Goal: Task Accomplishment & Management: Complete application form

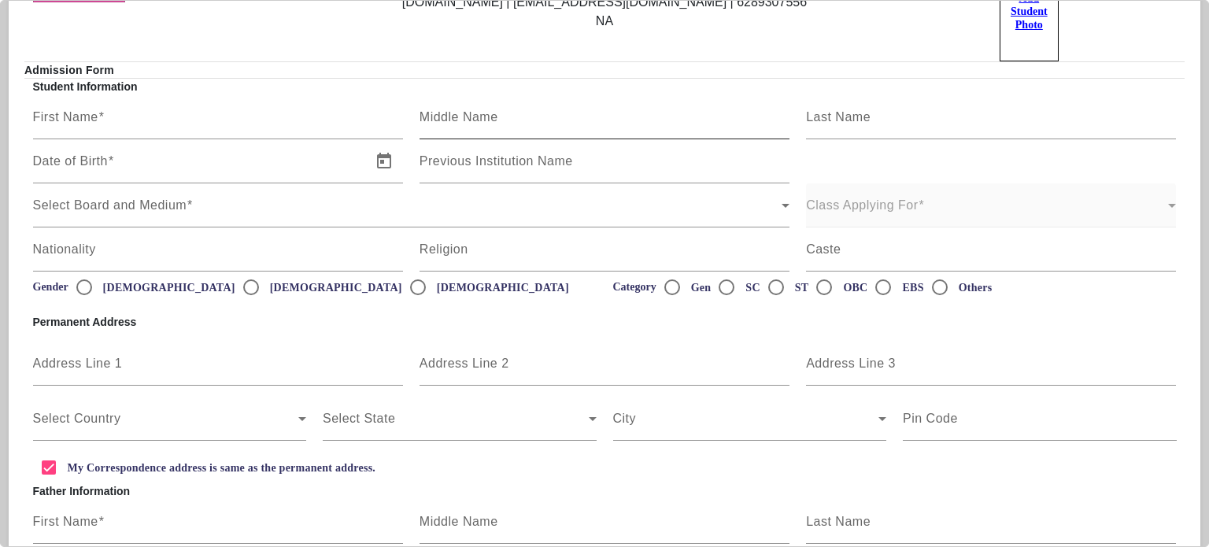
scroll to position [67, 0]
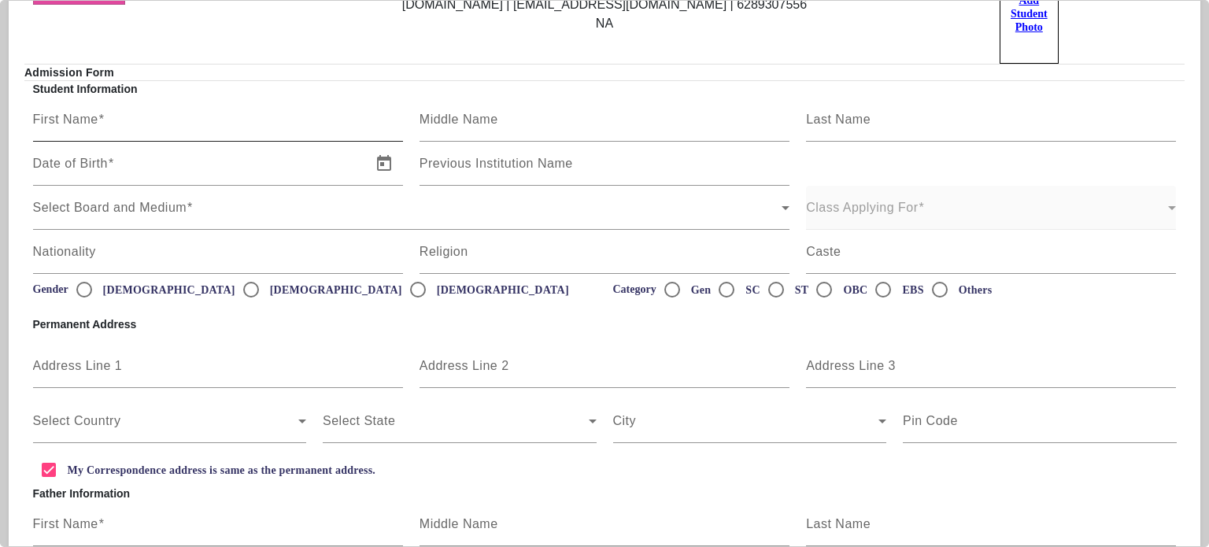
click at [166, 116] on input "First Name" at bounding box center [218, 125] width 370 height 19
type input "[PERSON_NAME]"
click at [847, 113] on mat-label "Last Name" at bounding box center [838, 119] width 65 height 13
click at [847, 116] on input "Last Name" at bounding box center [991, 125] width 370 height 19
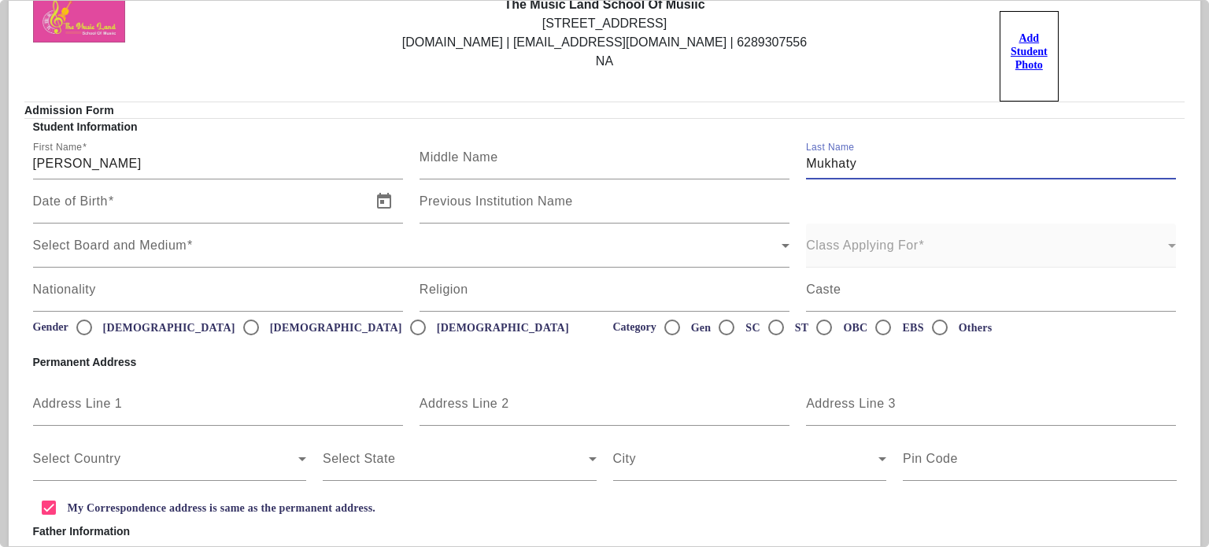
scroll to position [0, 0]
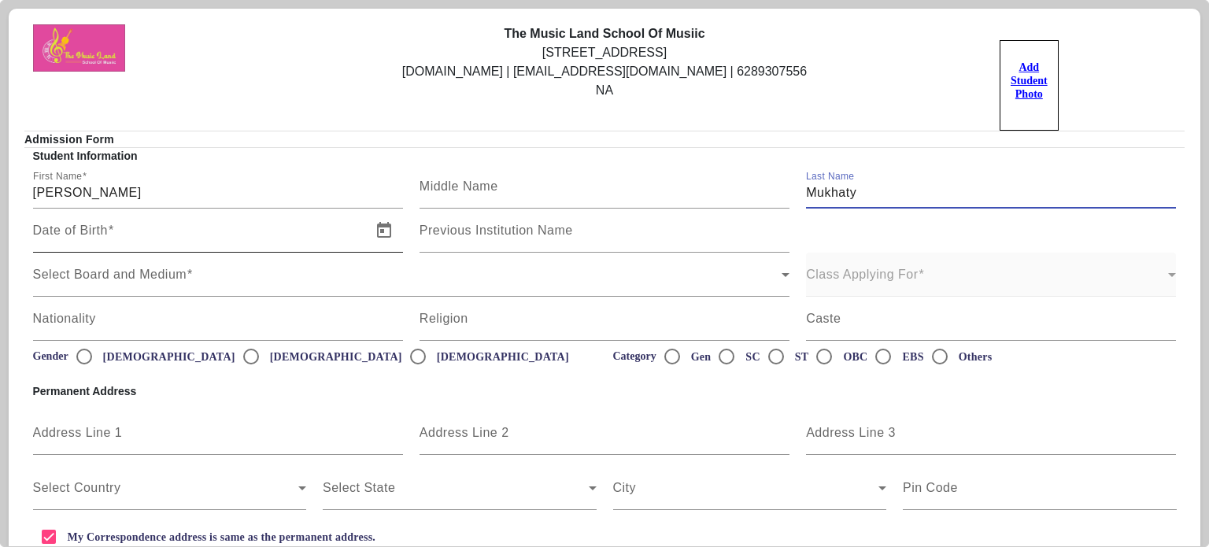
type input "Mukhaty"
click at [107, 231] on label "Date of Birth" at bounding box center [73, 231] width 81 height 14
click at [107, 231] on input "Date of Birth" at bounding box center [197, 236] width 329 height 19
click at [378, 232] on span "Open calendar" at bounding box center [384, 231] width 38 height 38
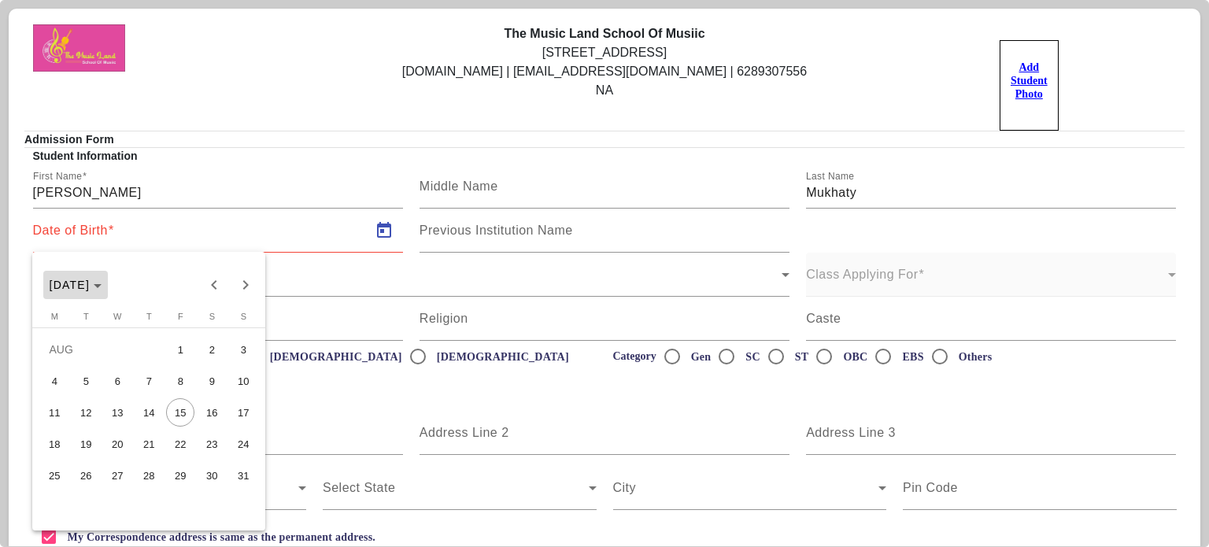
click at [91, 290] on span "[DATE]" at bounding box center [70, 285] width 41 height 13
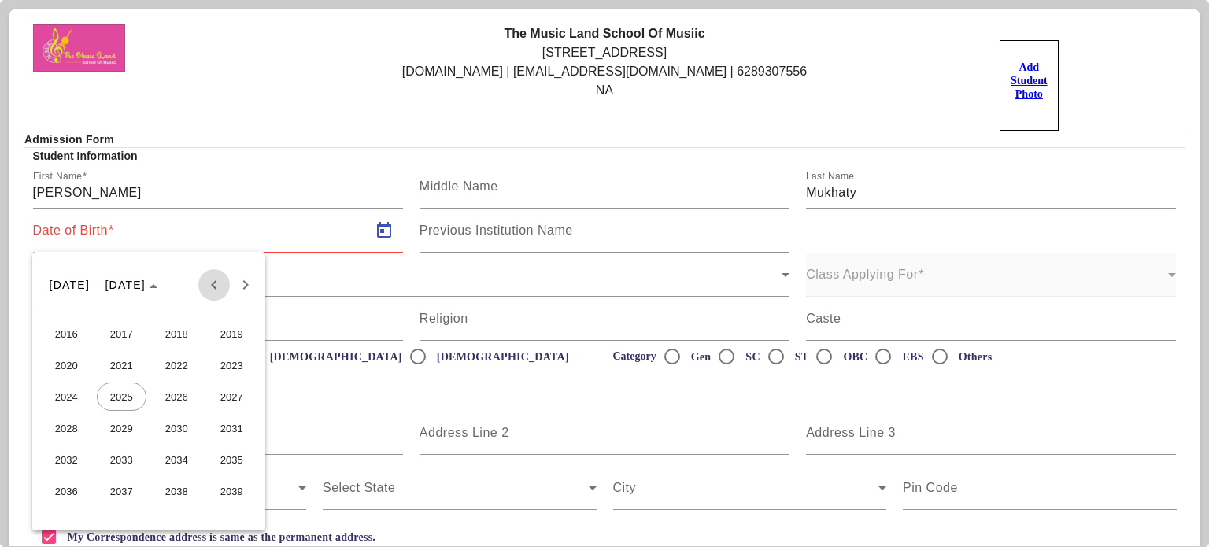
click at [212, 285] on span "Previous 24 years" at bounding box center [213, 284] width 31 height 31
click at [242, 283] on span "Next 24 years" at bounding box center [245, 284] width 31 height 31
click at [129, 334] on span "1993" at bounding box center [122, 334] width 50 height 28
click at [224, 422] on span "DEC" at bounding box center [232, 428] width 50 height 28
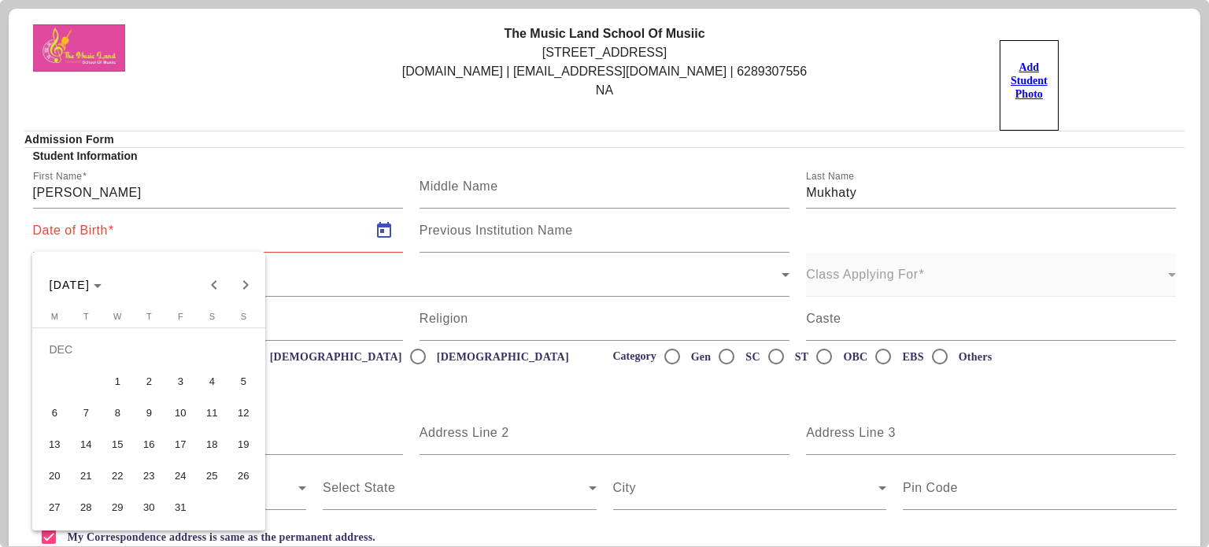
click at [56, 416] on span "6" at bounding box center [54, 412] width 28 height 28
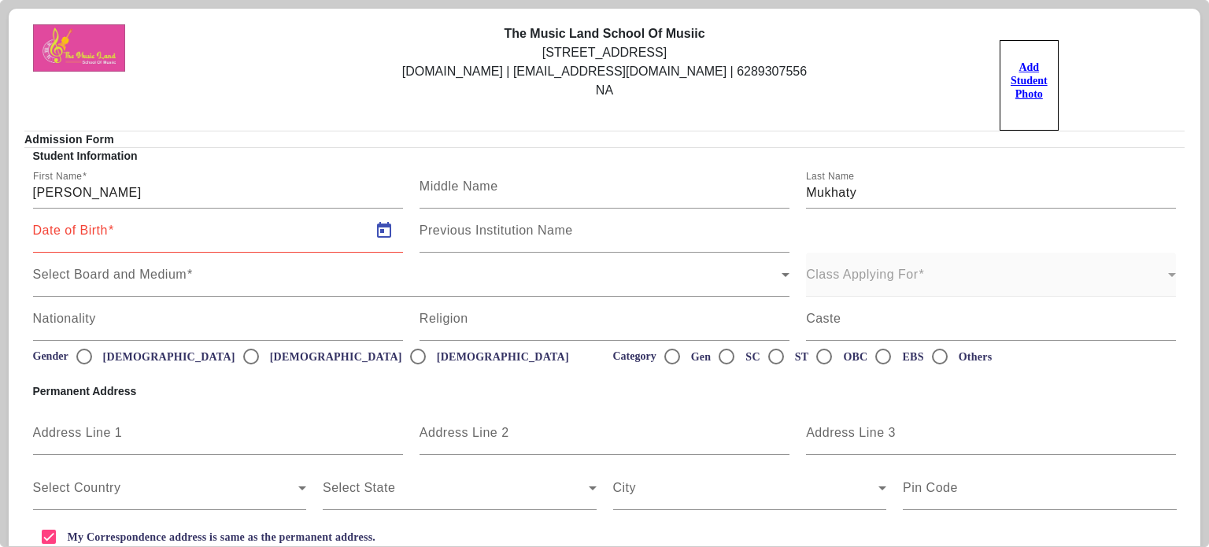
type input "[DATE]"
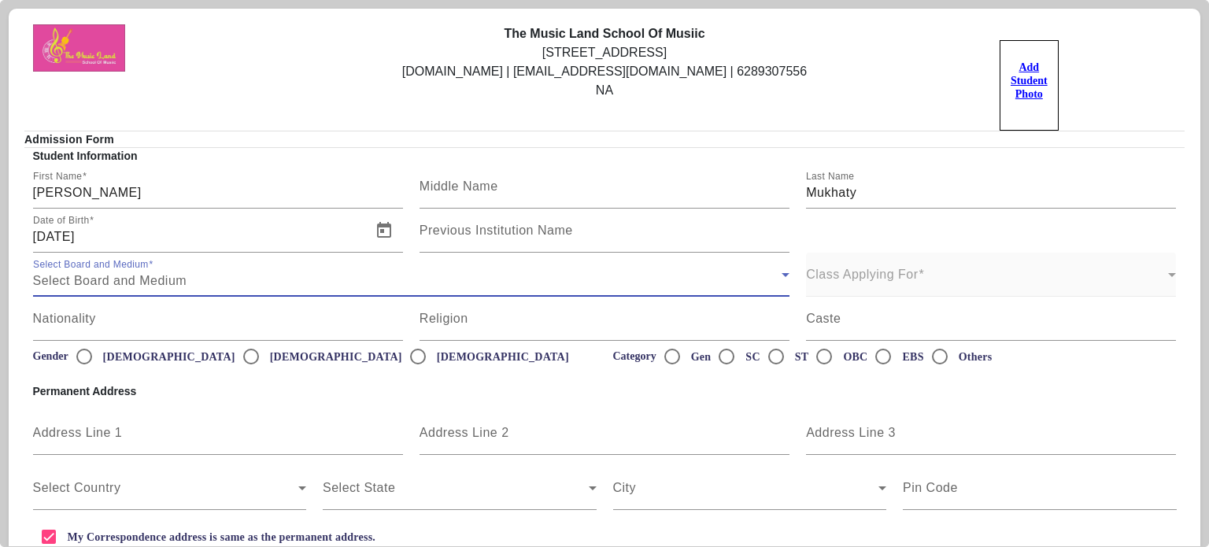
click at [211, 281] on div "Select Board and Medium" at bounding box center [407, 281] width 749 height 19
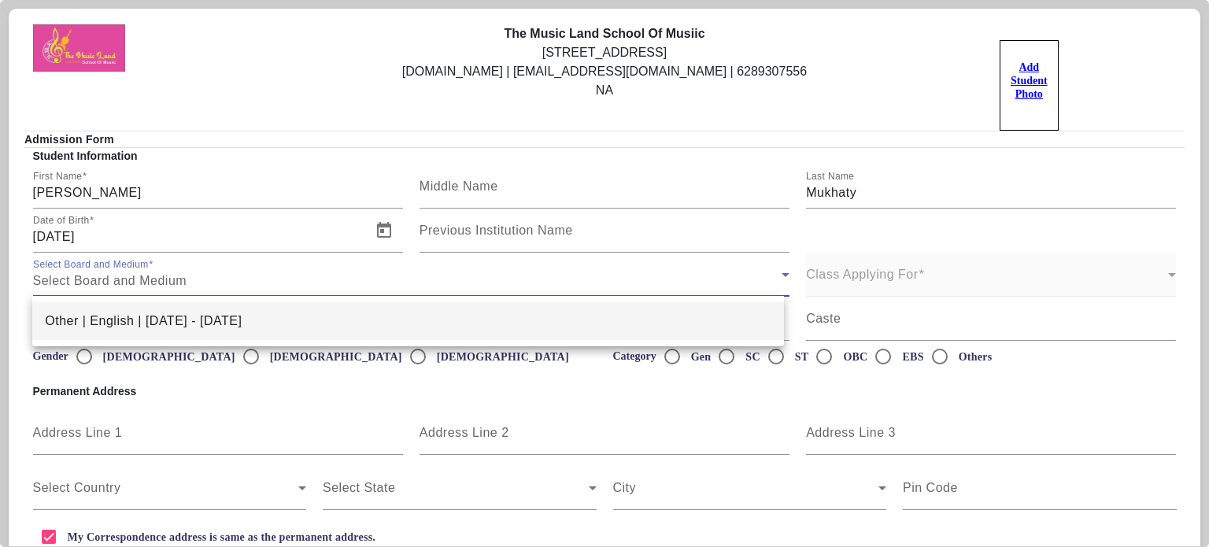
click at [131, 321] on span "Other | English | [DATE] - [DATE]" at bounding box center [143, 321] width 197 height 19
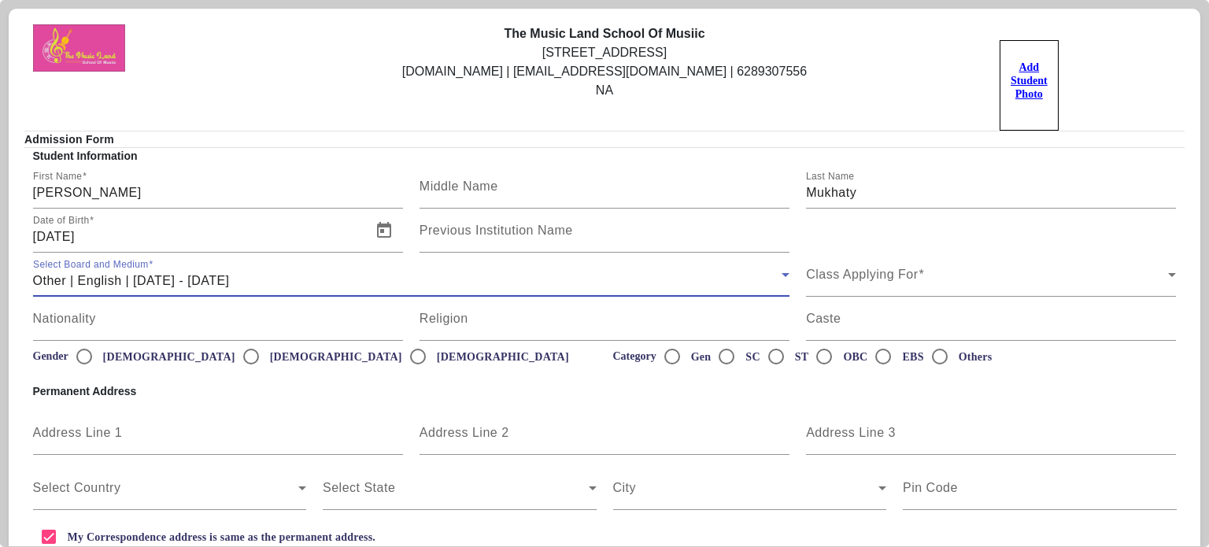
click at [276, 272] on div "Other | English | [DATE] - [DATE]" at bounding box center [407, 281] width 749 height 19
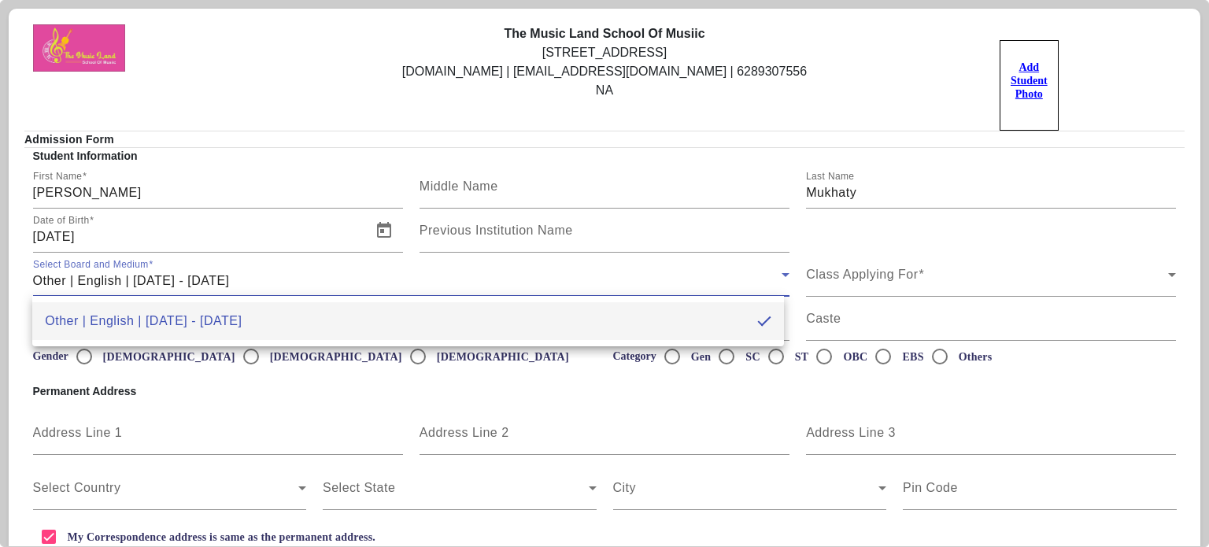
click at [302, 270] on div at bounding box center [604, 273] width 1209 height 547
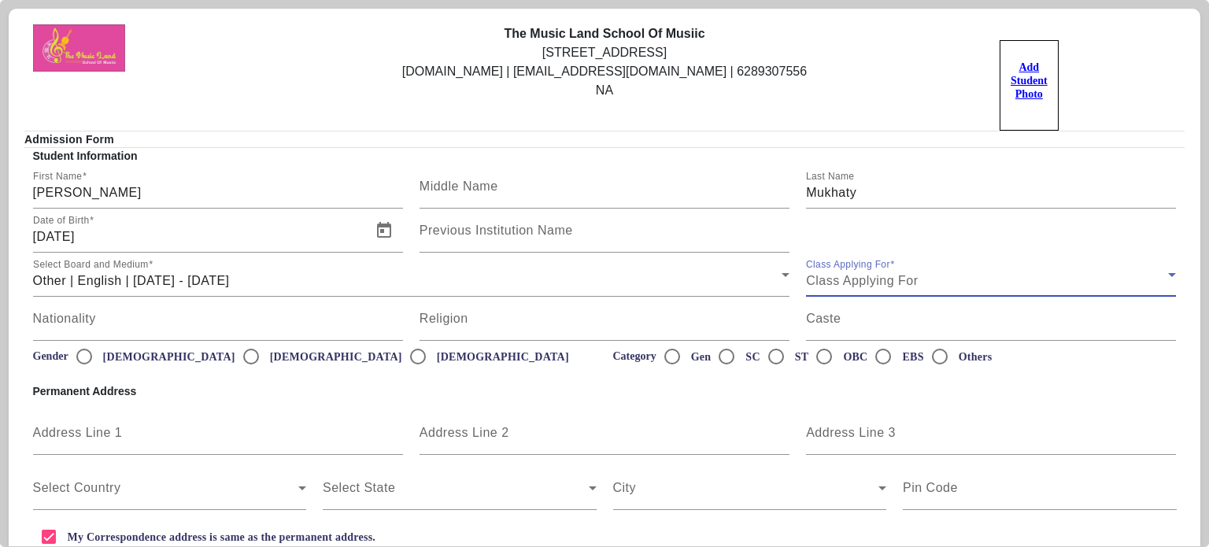
click at [905, 272] on div "Class Applying For" at bounding box center [987, 281] width 362 height 19
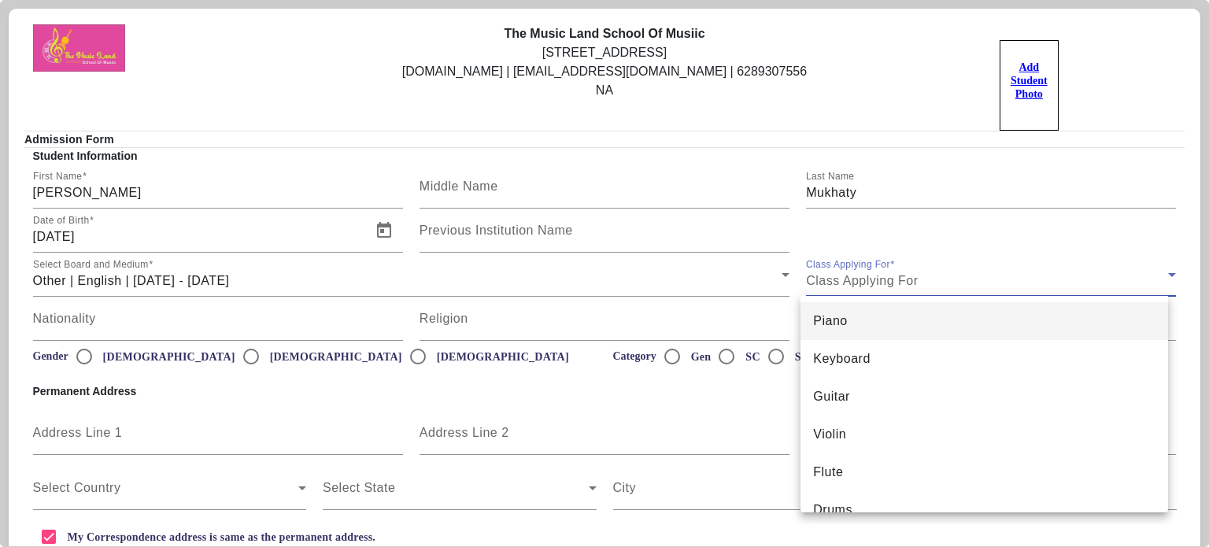
click at [78, 360] on div at bounding box center [604, 273] width 1209 height 547
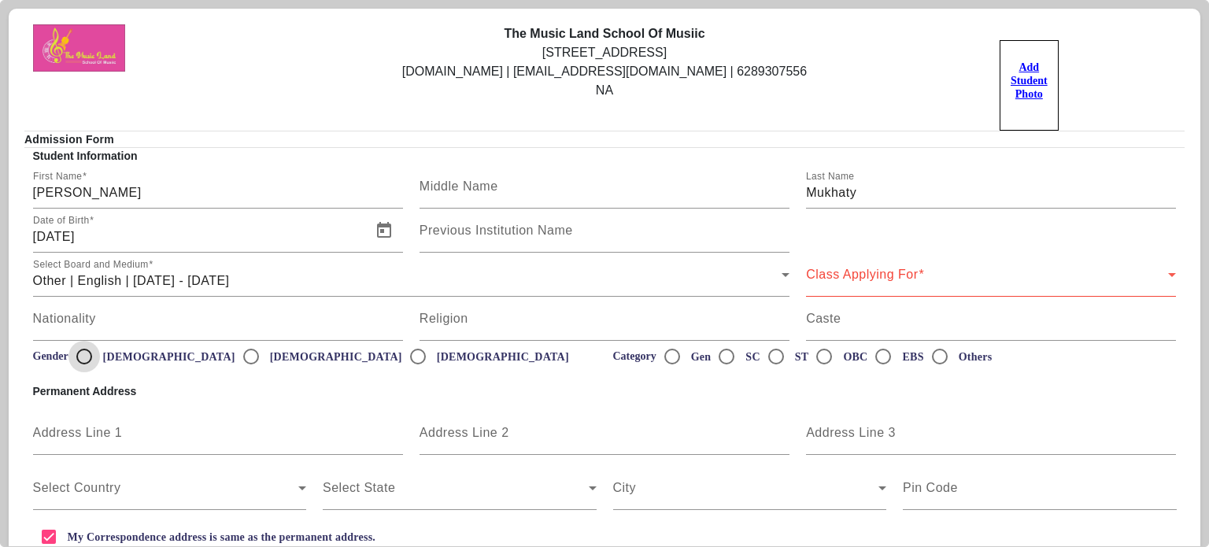
click at [83, 354] on input "[DEMOGRAPHIC_DATA]" at bounding box center [83, 356] width 31 height 31
radio input "true"
click at [235, 358] on input "[DEMOGRAPHIC_DATA]" at bounding box center [250, 356] width 31 height 31
radio input "true"
click at [893, 268] on mat-label "Class Applying For" at bounding box center [862, 274] width 112 height 13
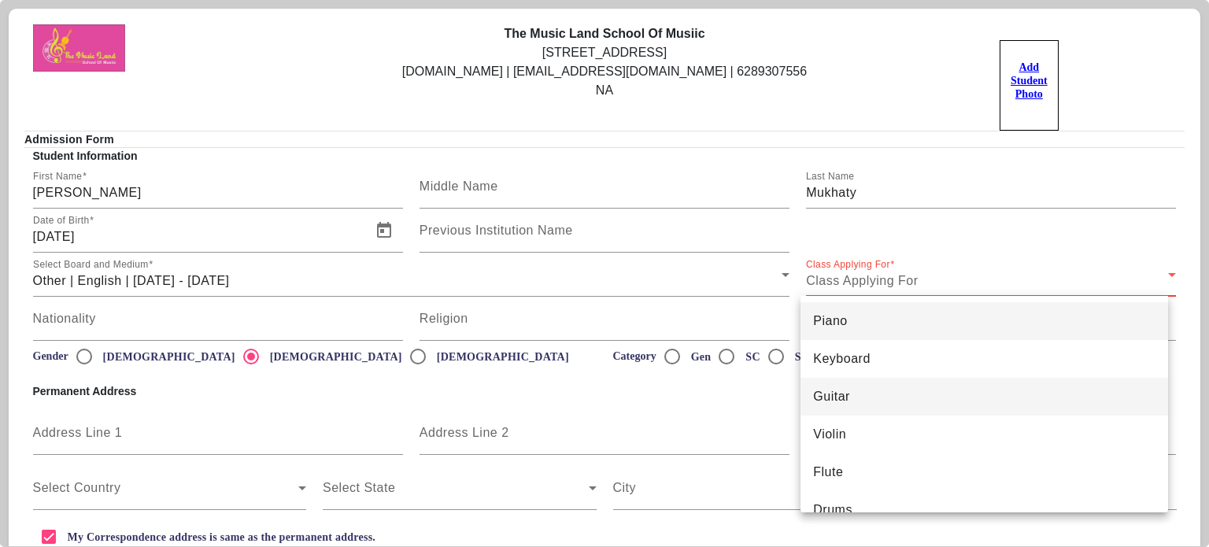
click at [834, 402] on span "Guitar" at bounding box center [831, 396] width 37 height 19
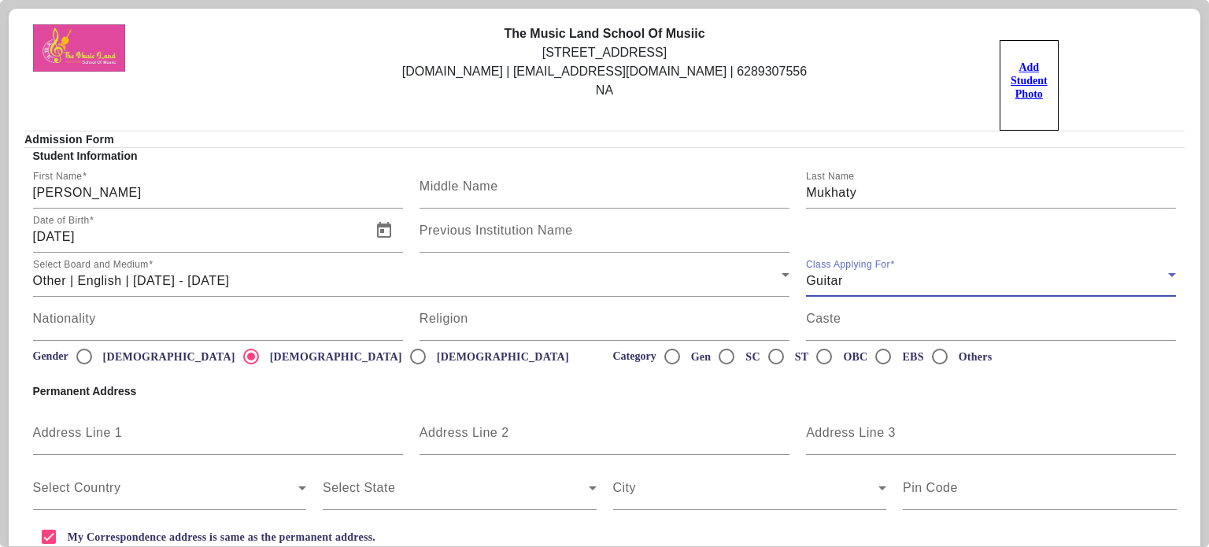
click at [855, 275] on div "Guitar" at bounding box center [987, 281] width 362 height 19
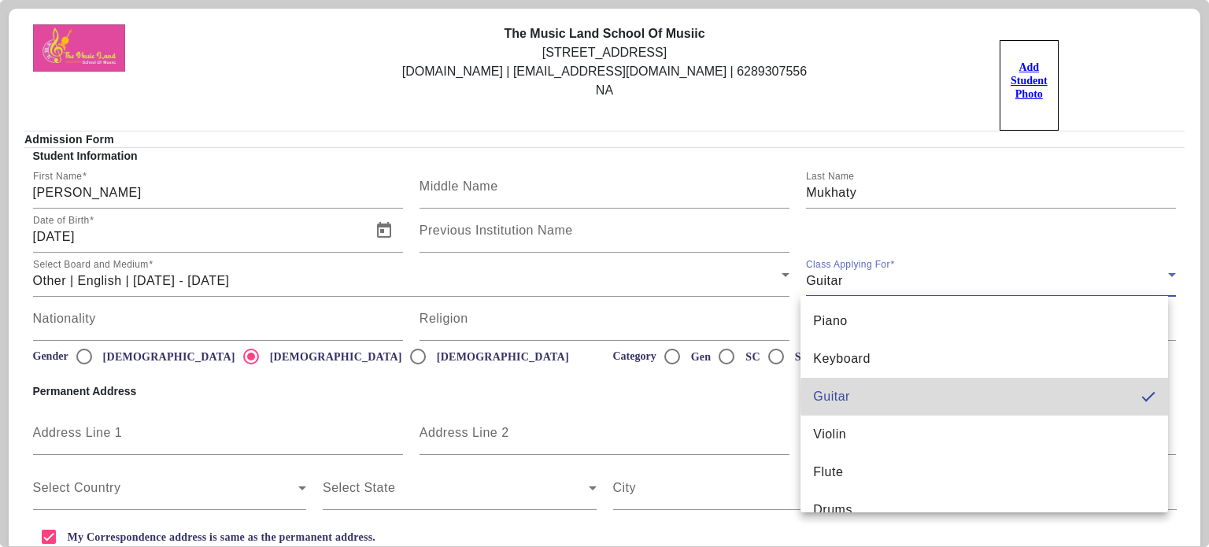
click at [1141, 397] on mat-pseudo-checkbox at bounding box center [1148, 397] width 14 height 14
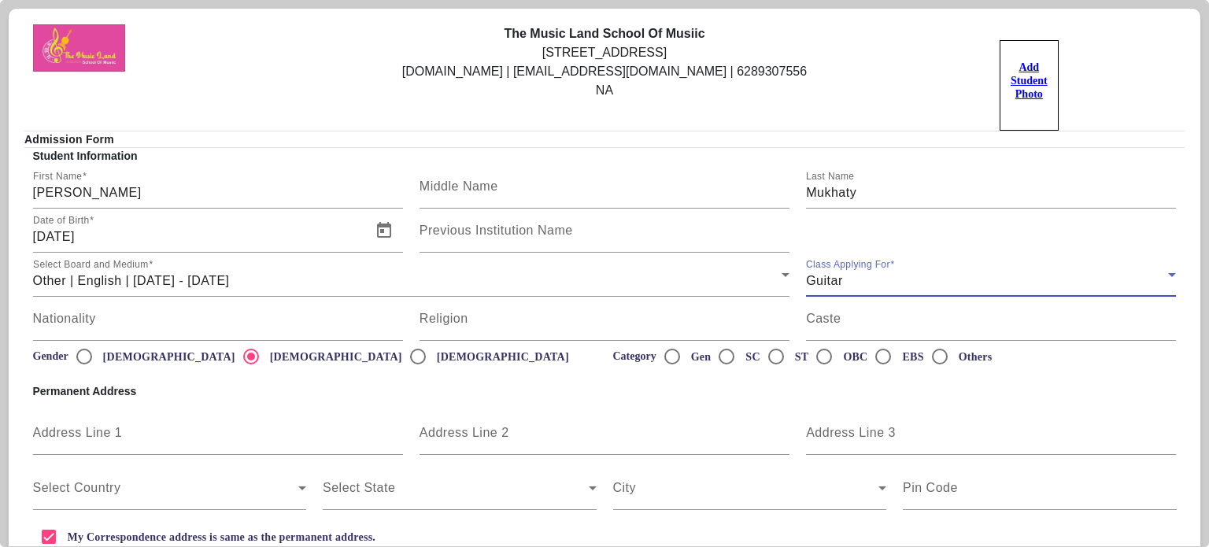
click at [1162, 274] on icon at bounding box center [1171, 274] width 19 height 19
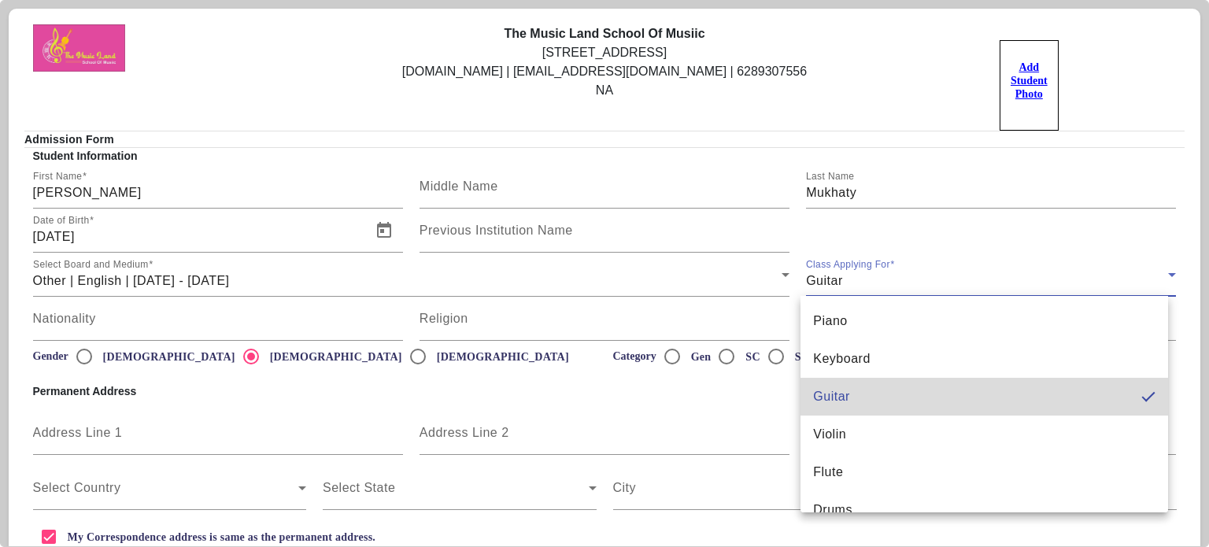
click at [1141, 394] on mat-pseudo-checkbox at bounding box center [1148, 397] width 14 height 14
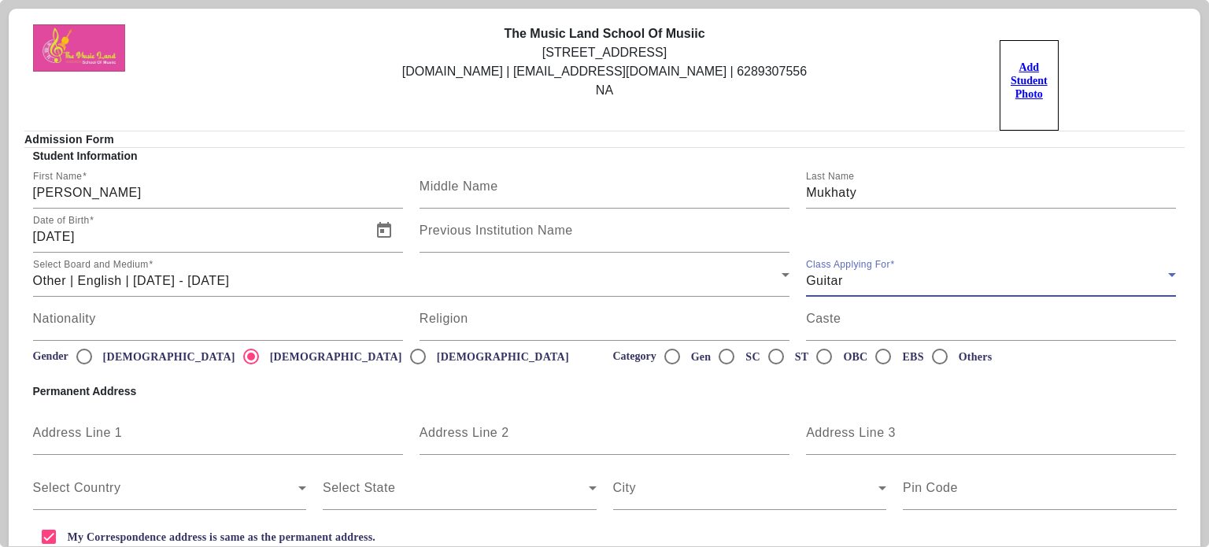
click at [850, 273] on div "Guitar" at bounding box center [987, 281] width 362 height 19
